Goal: Transaction & Acquisition: Purchase product/service

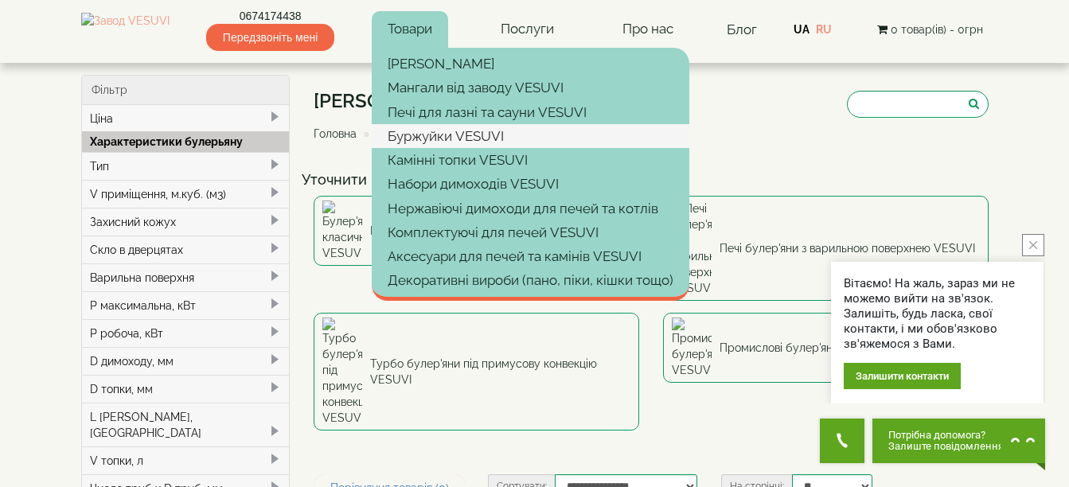
click at [472, 138] on link "Буржуйки VESUVI" at bounding box center [530, 136] width 317 height 24
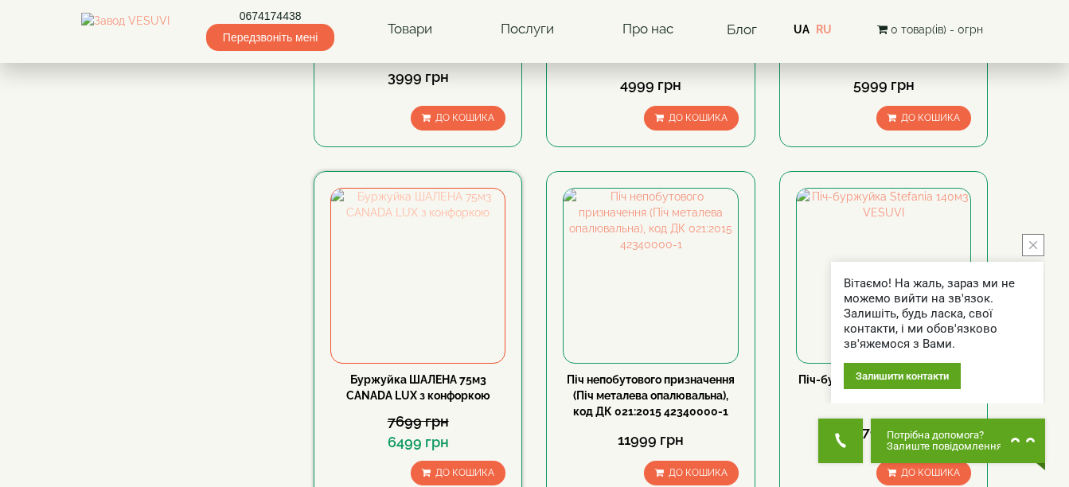
scroll to position [398, 0]
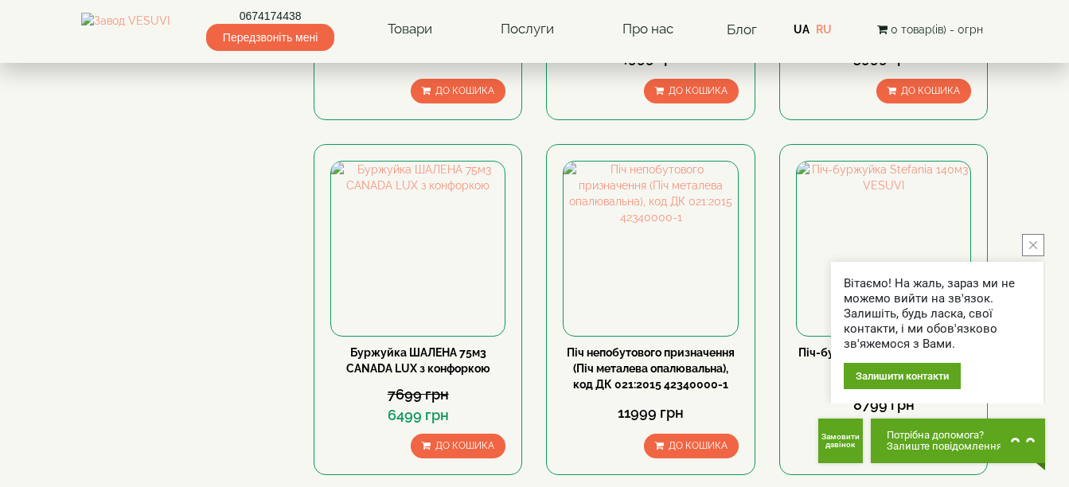
click at [1037, 238] on button "close button" at bounding box center [1033, 245] width 22 height 22
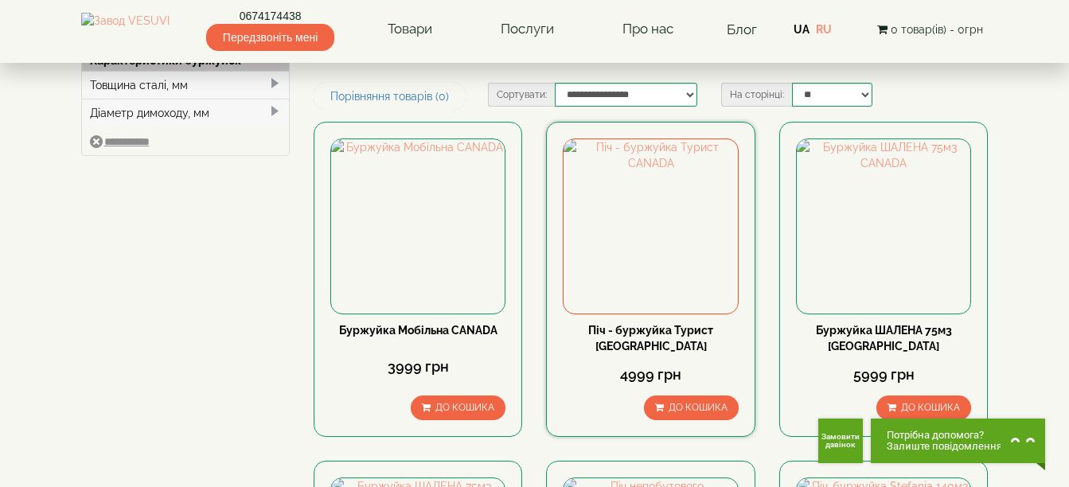
scroll to position [80, 0]
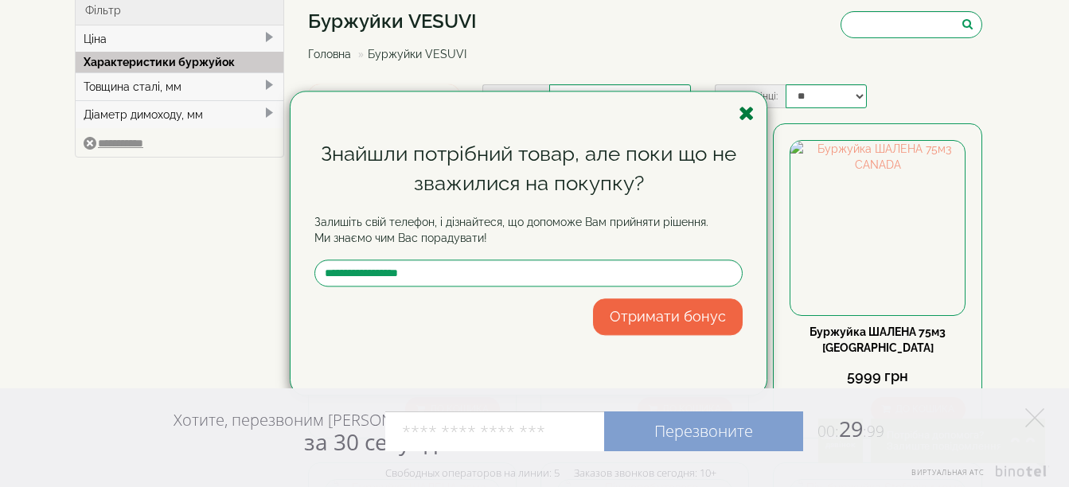
click at [748, 113] on icon "button" at bounding box center [746, 113] width 16 height 20
